Goal: Browse casually: Explore the website without a specific task or goal

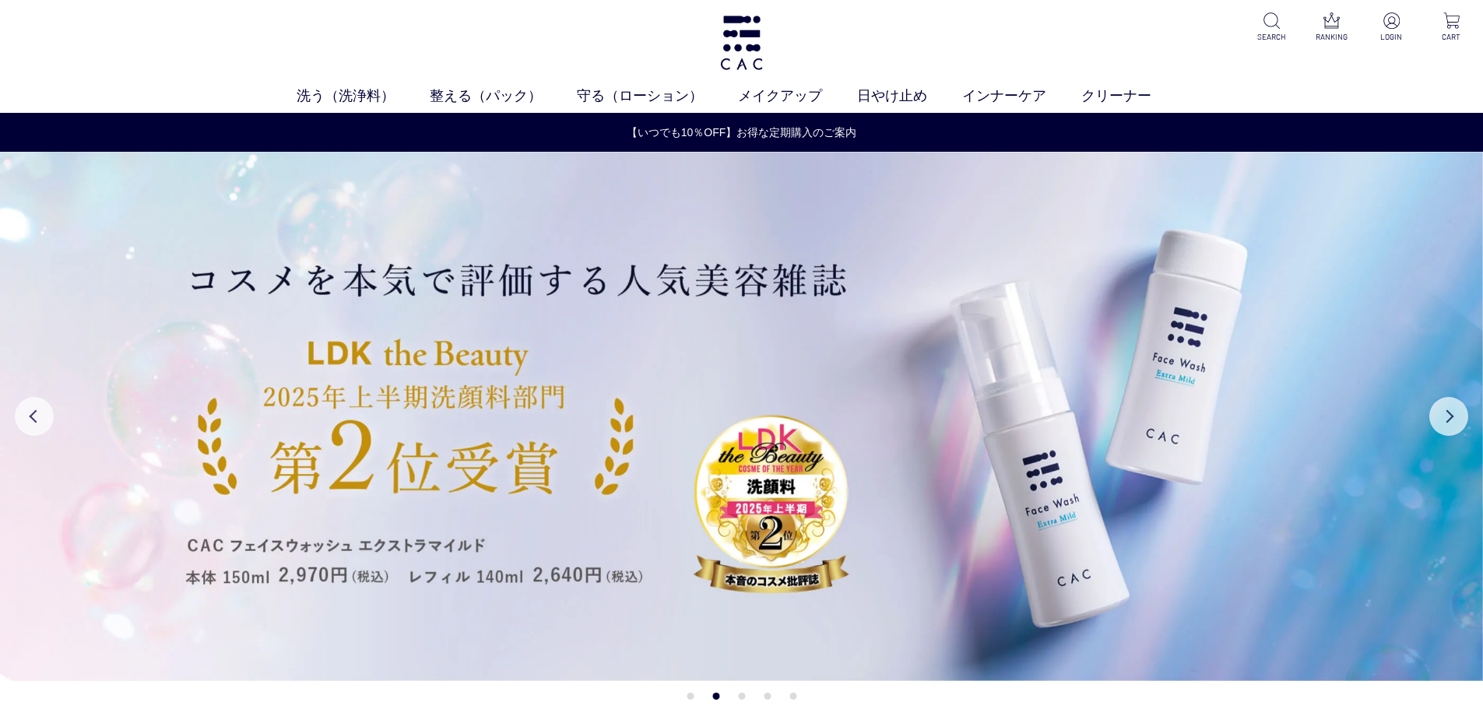
click at [459, 41] on div "洗う（洗浄料） 液体洗浄料 パウダー洗浄料 泡洗顔料 グッズ 整える（パック） フェイスパック ヘアパック 守る（ローション） 保湿化粧水 柔軟化粧水 美容液…" at bounding box center [741, 56] width 1483 height 113
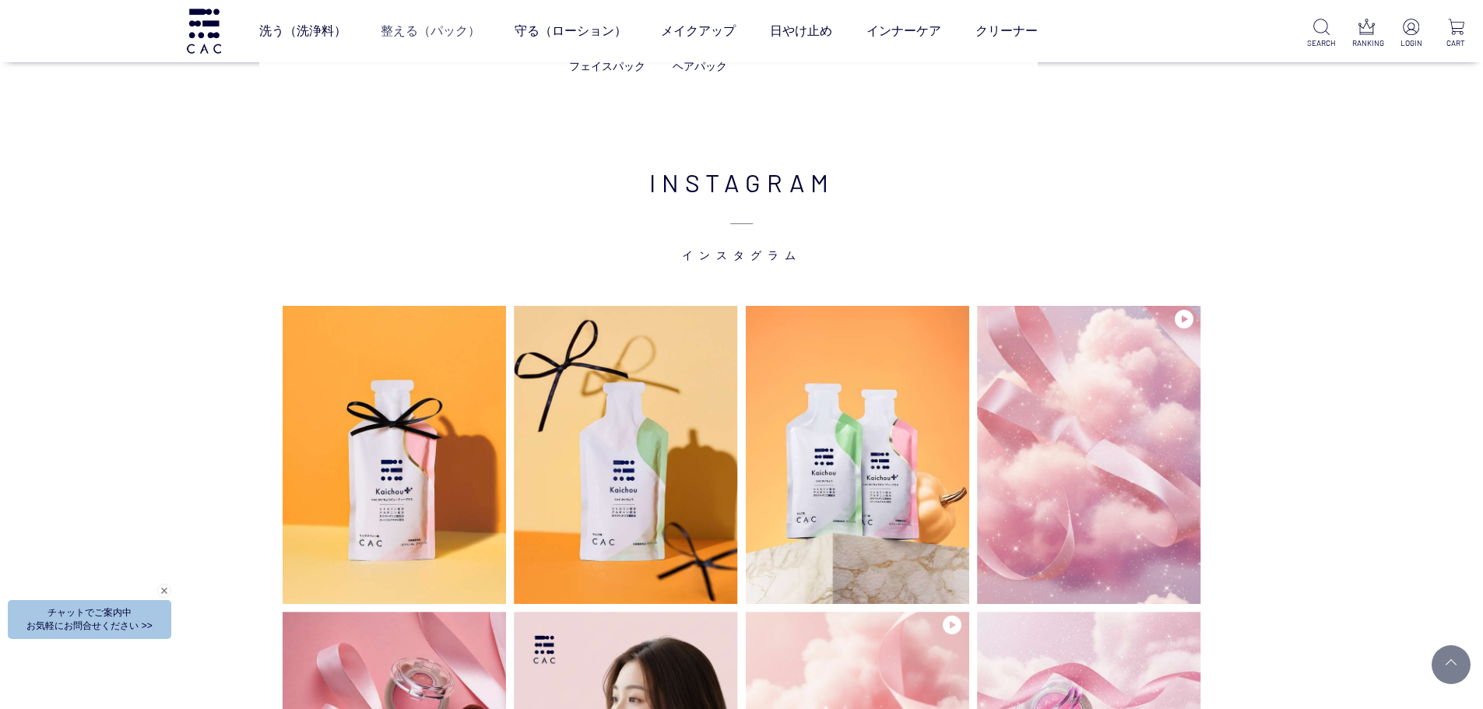
scroll to position [3969, 0]
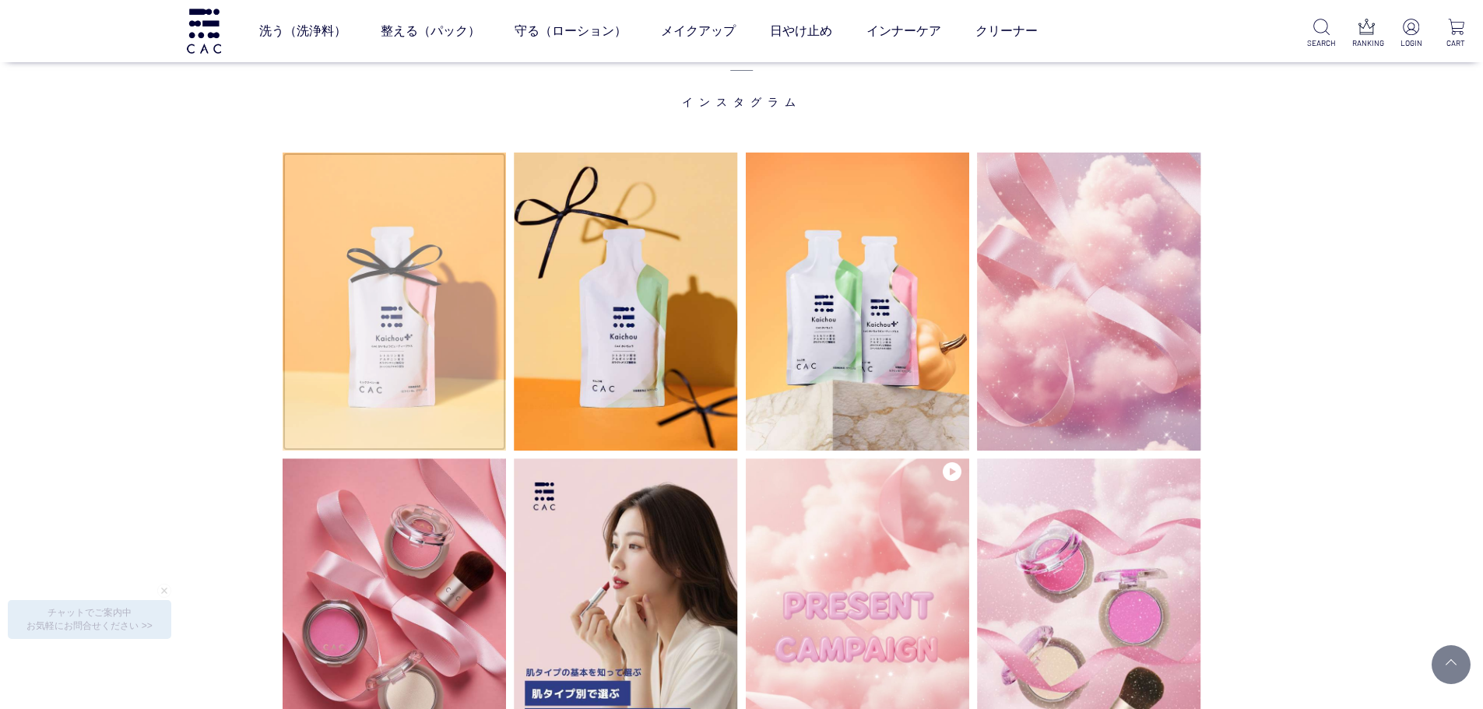
click at [391, 364] on img at bounding box center [395, 302] width 224 height 298
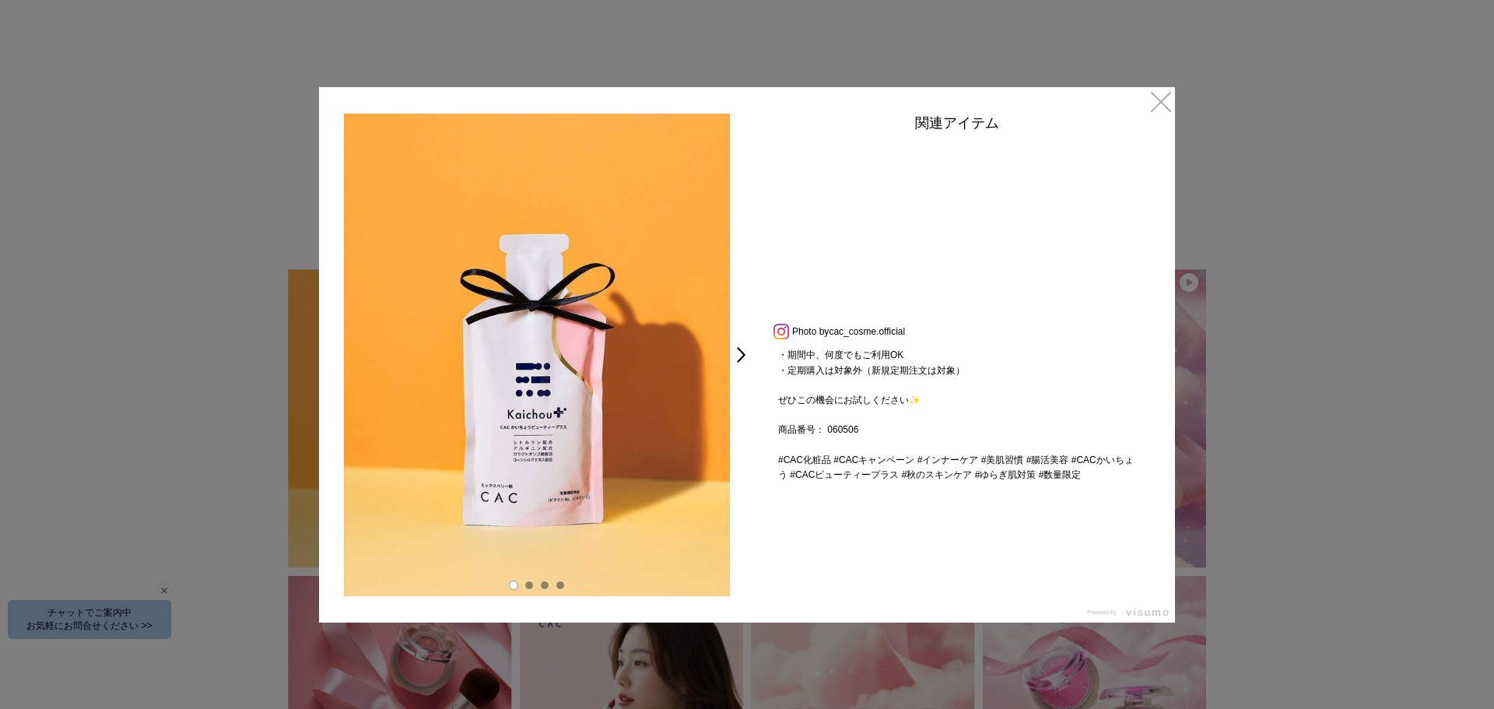
scroll to position [312, 0]
click at [1151, 103] on link "×" at bounding box center [1161, 101] width 28 height 28
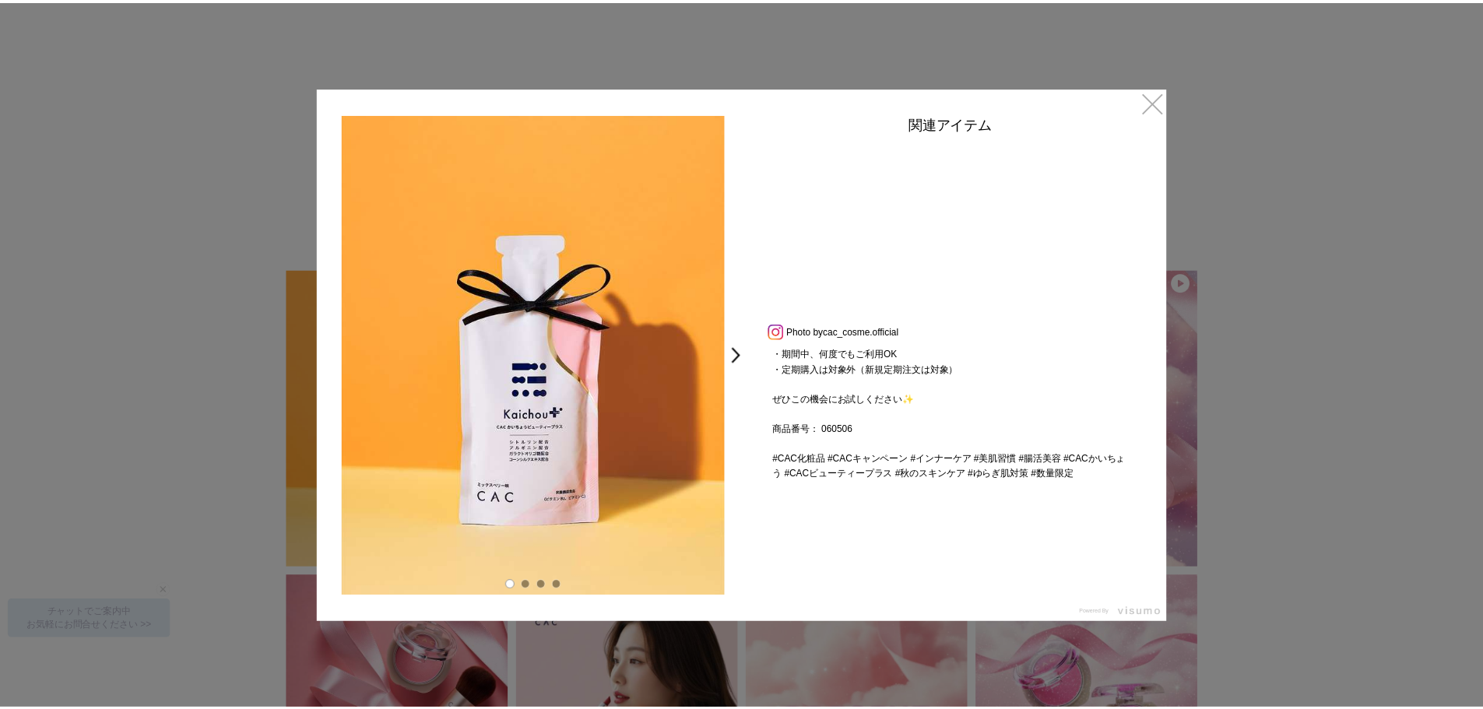
scroll to position [3969, 0]
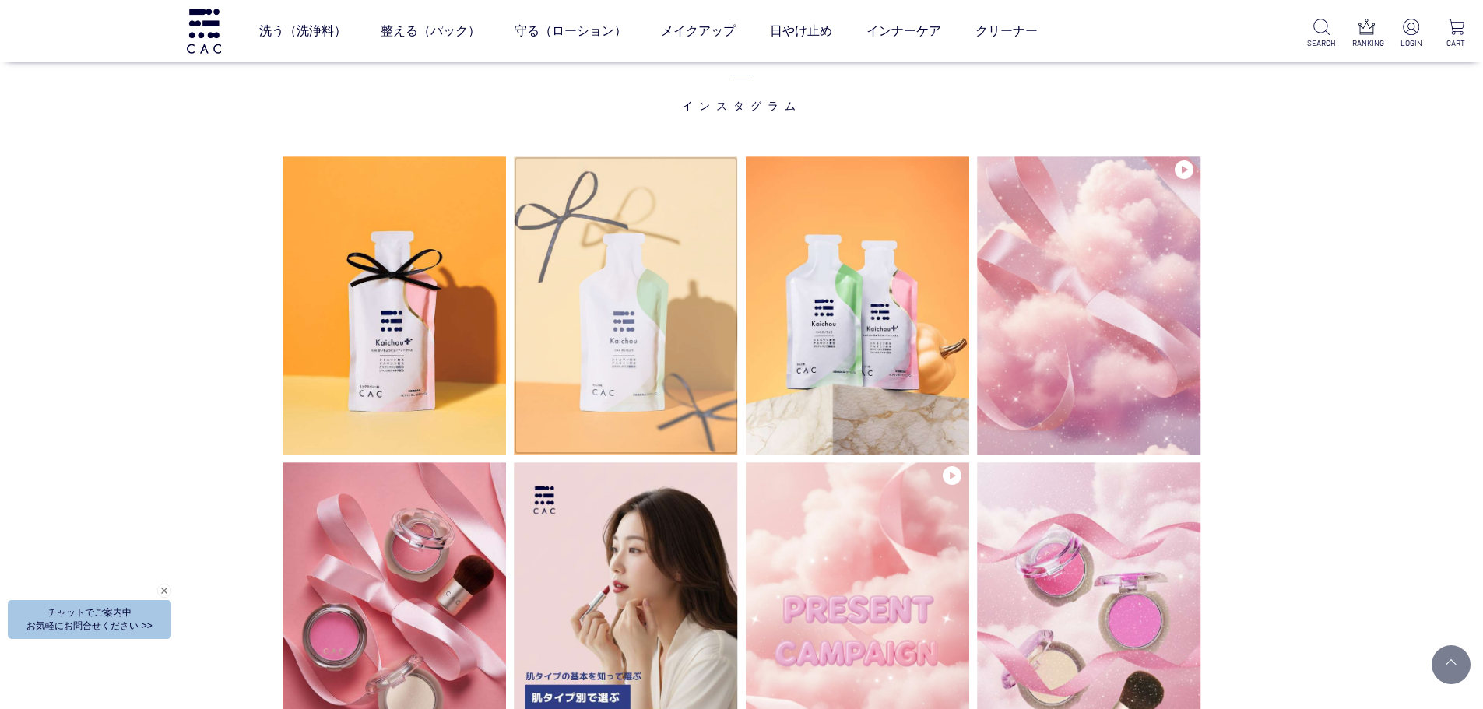
click at [584, 304] on img at bounding box center [626, 305] width 224 height 298
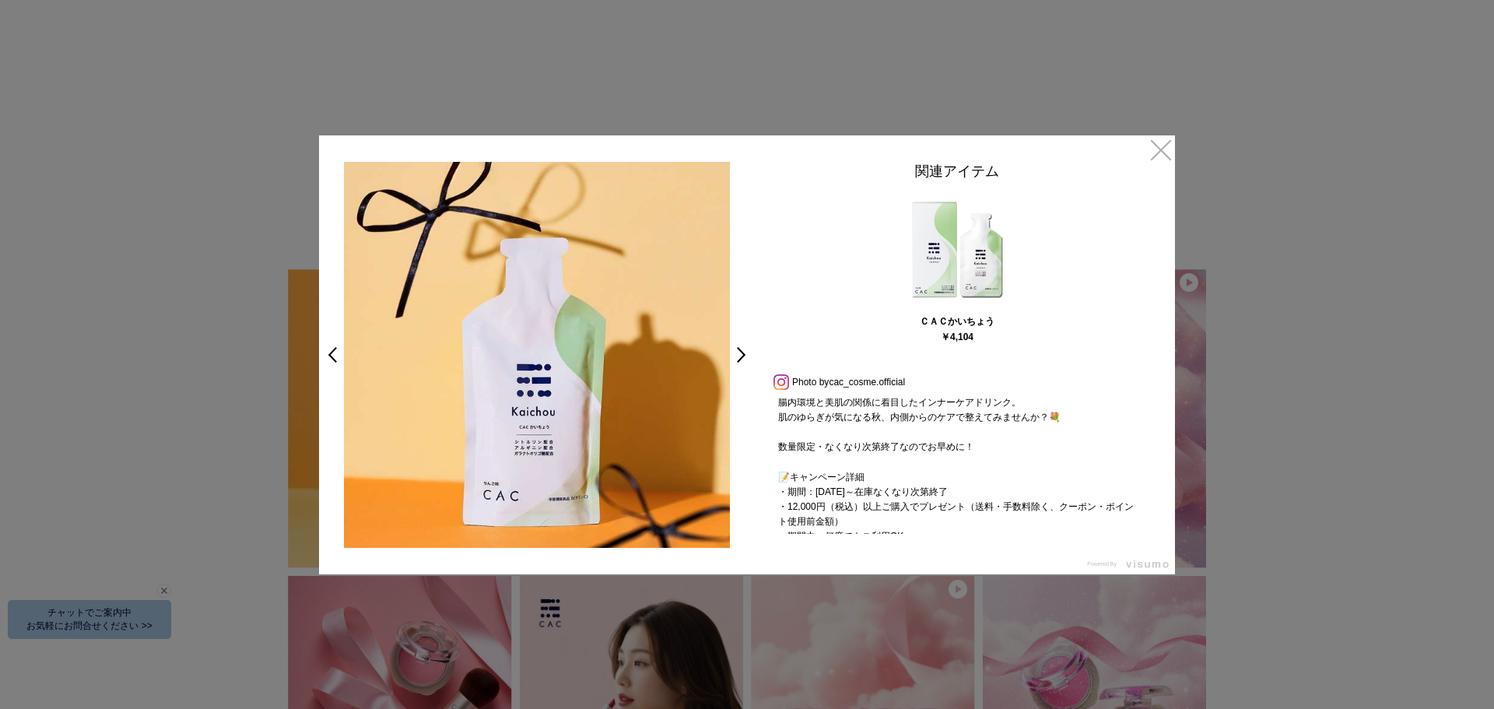
scroll to position [223, 0]
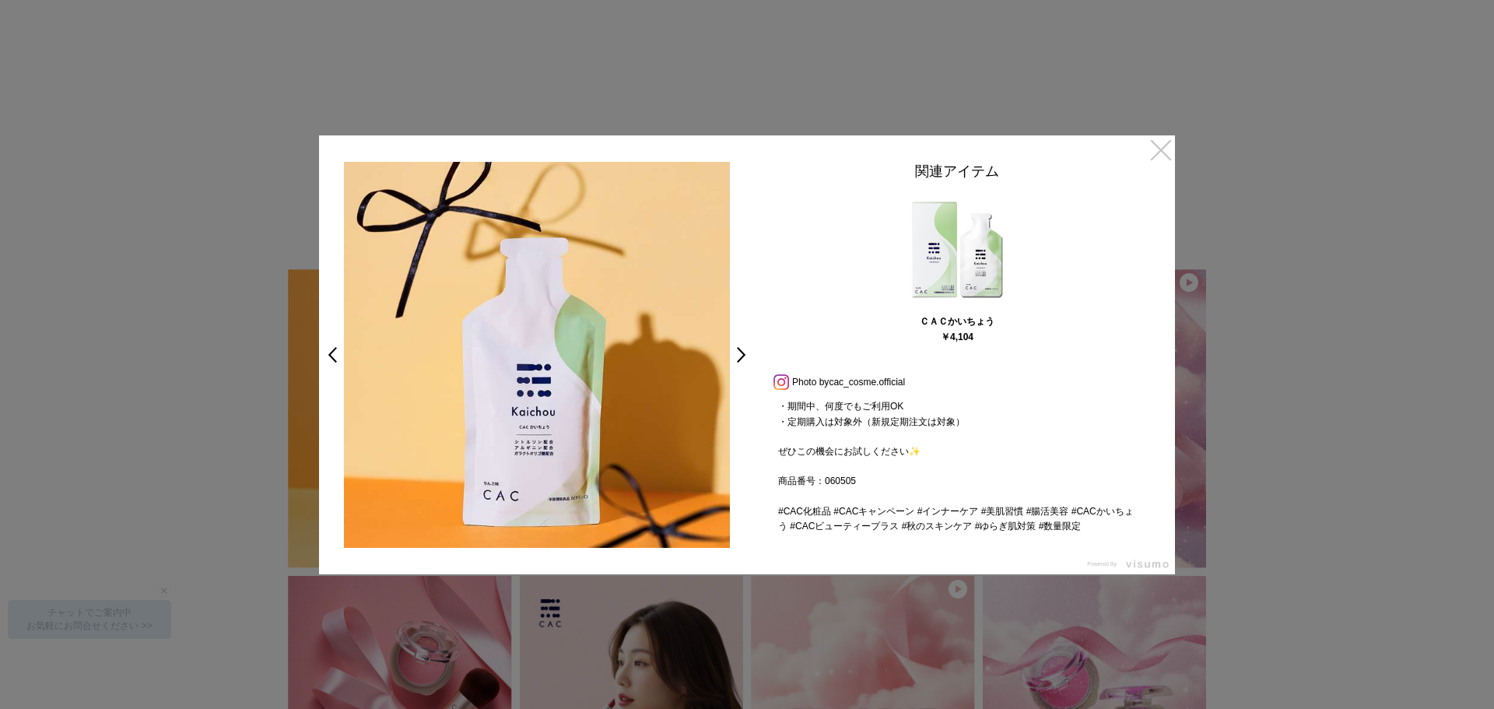
click at [1155, 144] on link "×" at bounding box center [1161, 149] width 28 height 28
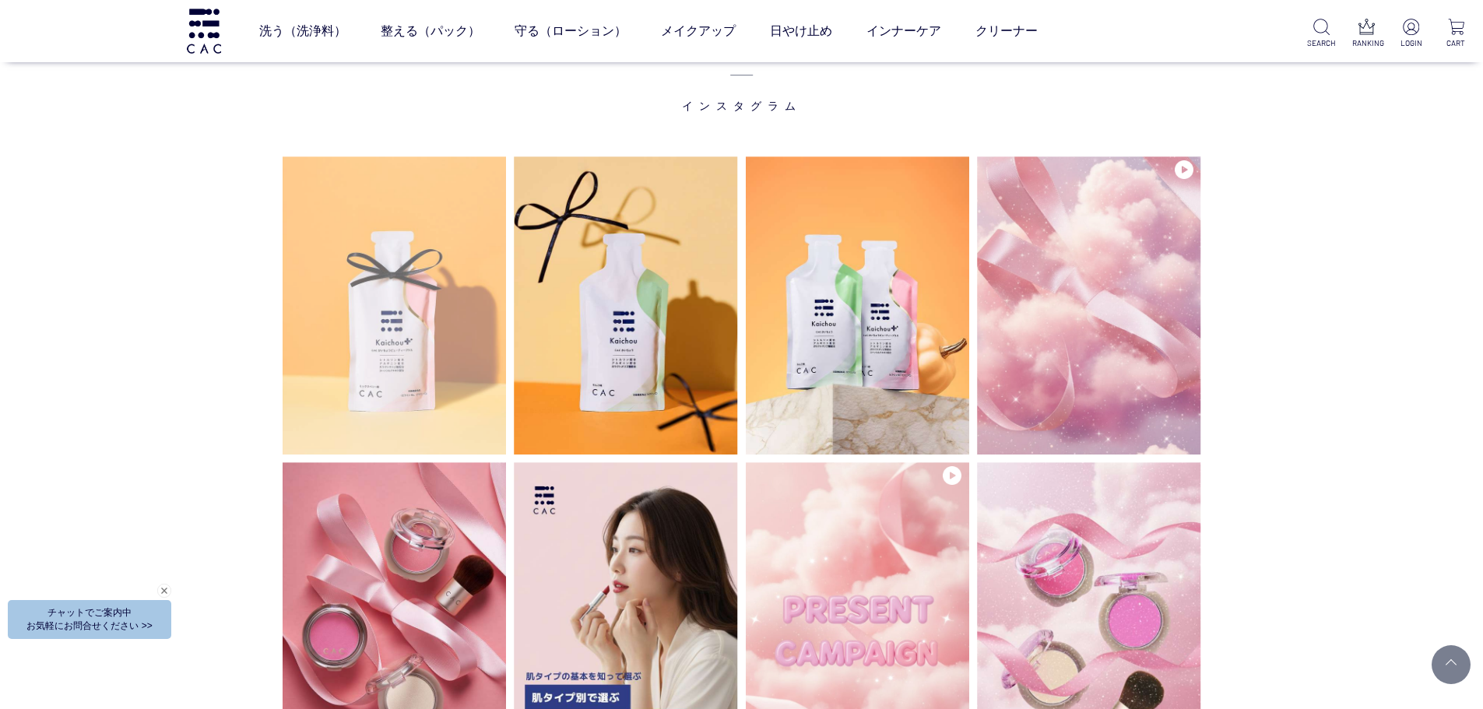
scroll to position [3965, 0]
click at [371, 359] on img at bounding box center [395, 305] width 224 height 298
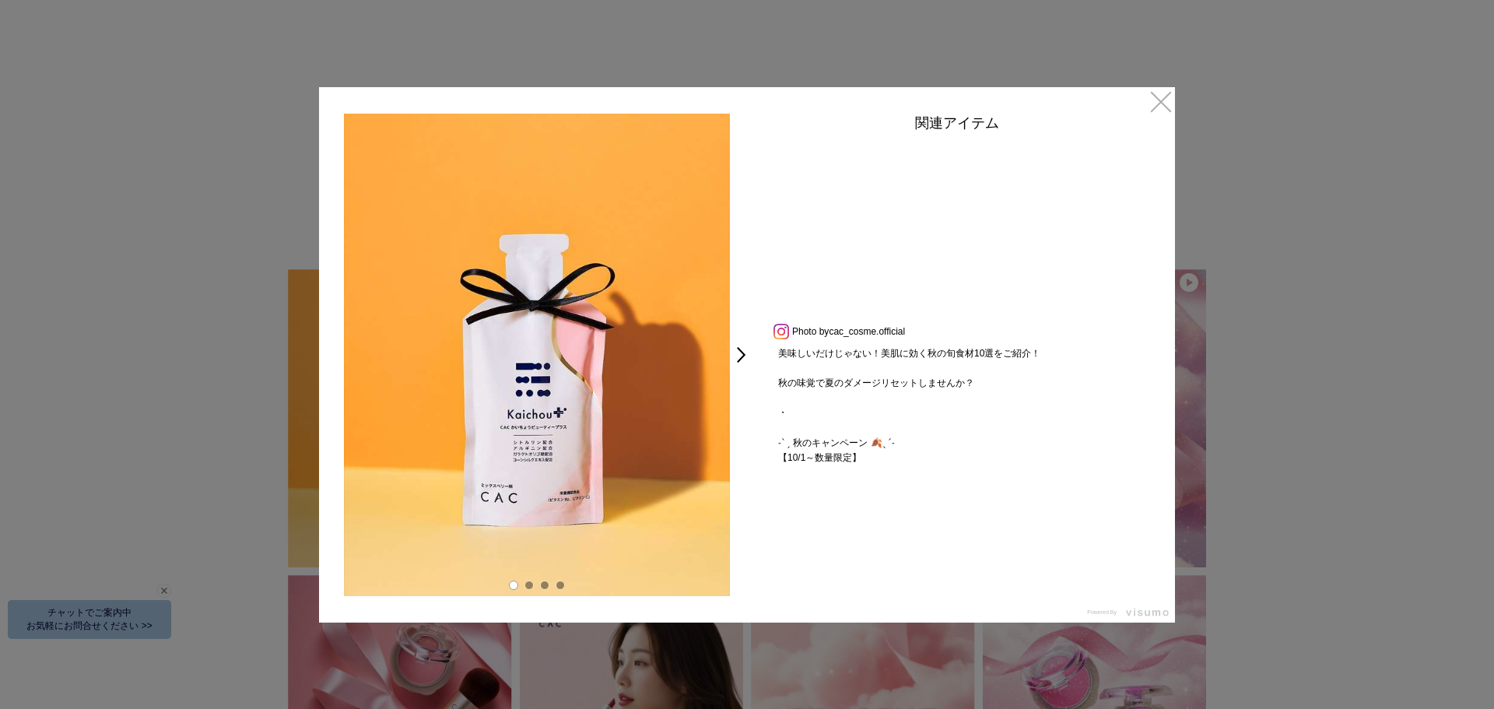
scroll to position [311, 0]
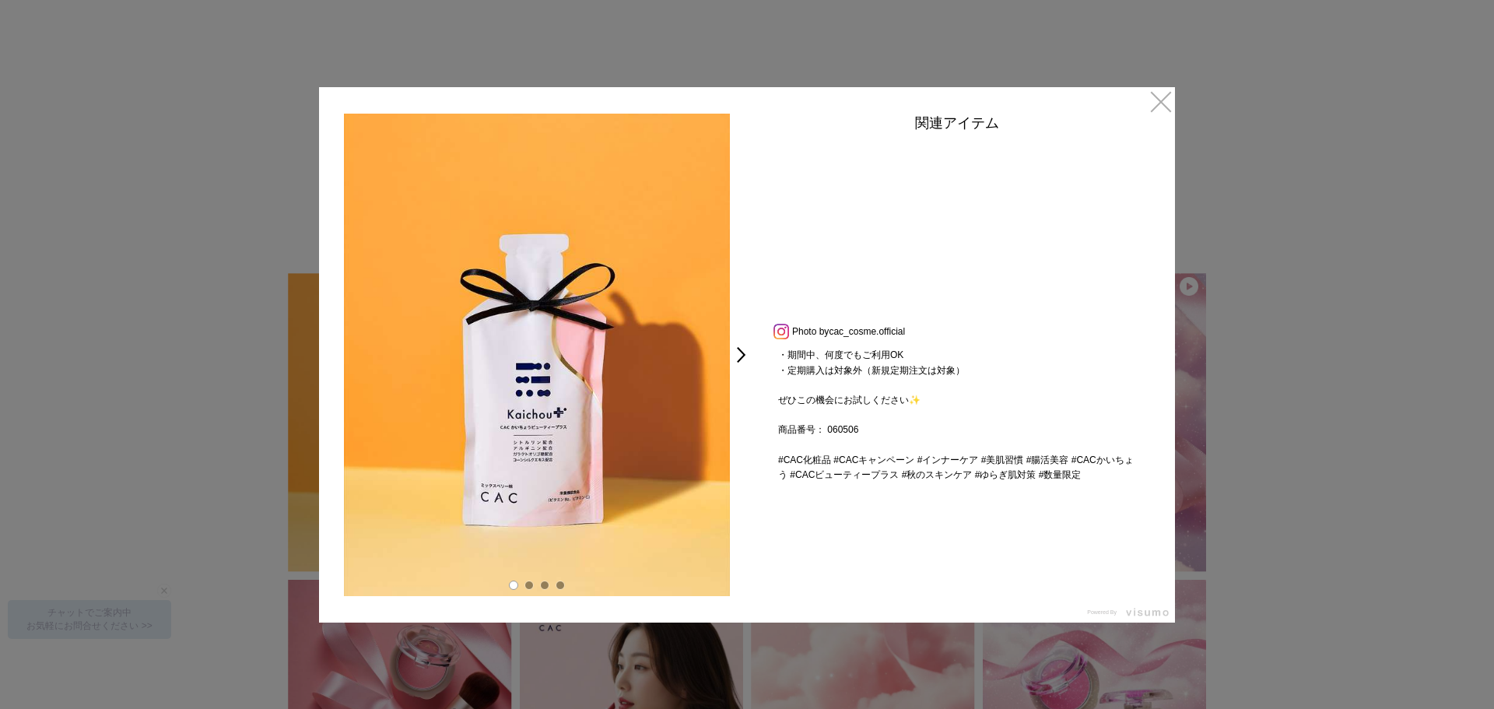
click at [816, 170] on p "美味しいだけじゃない！美肌に効く秋の旬食材10選をご紹介！ 秋の味覚で夏のダメージリセットしませんか？ ・ ˗ˋˏ 秋のキャンペーン 🍂ˎˊ˗ 【10/1～数…" at bounding box center [957, 102] width 389 height 135
click at [1166, 95] on link "×" at bounding box center [1161, 101] width 28 height 28
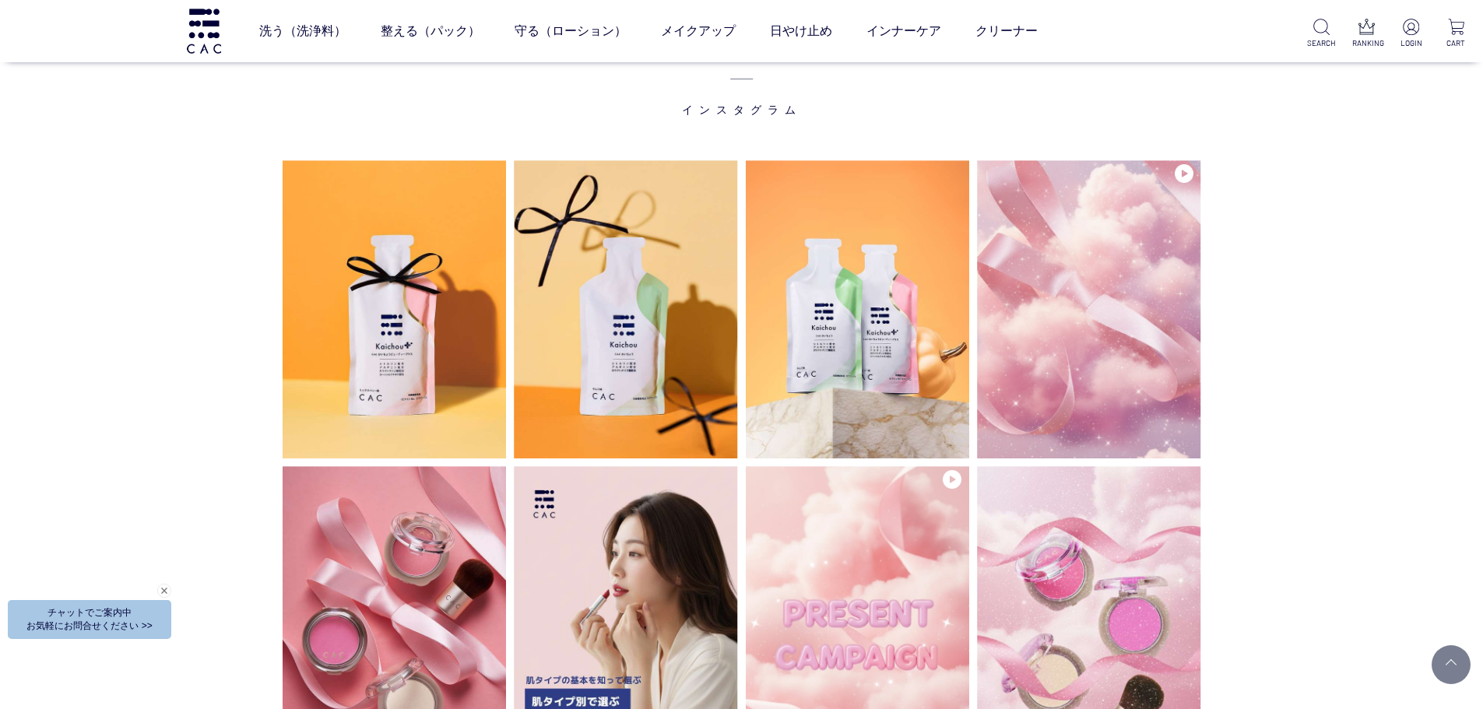
click at [1319, 188] on div "INSTAGRAM インスタグラム" at bounding box center [741, 693] width 1483 height 1506
